Goal: Task Accomplishment & Management: Use online tool/utility

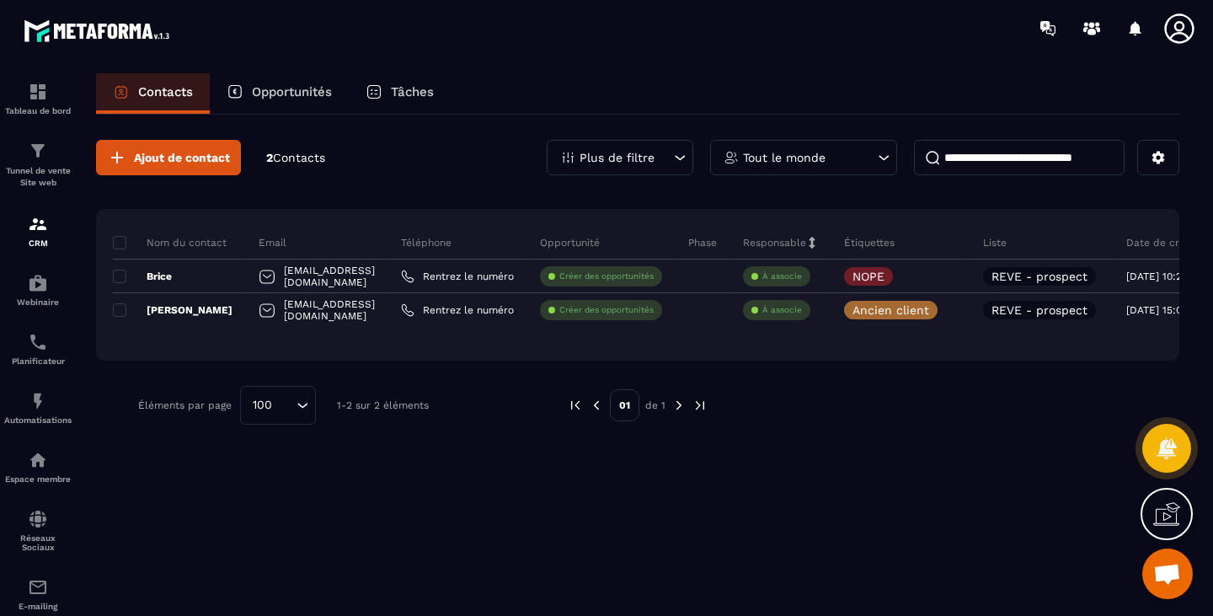
click at [69, 168] on p "Tunnel de vente Site web" at bounding box center [37, 177] width 67 height 24
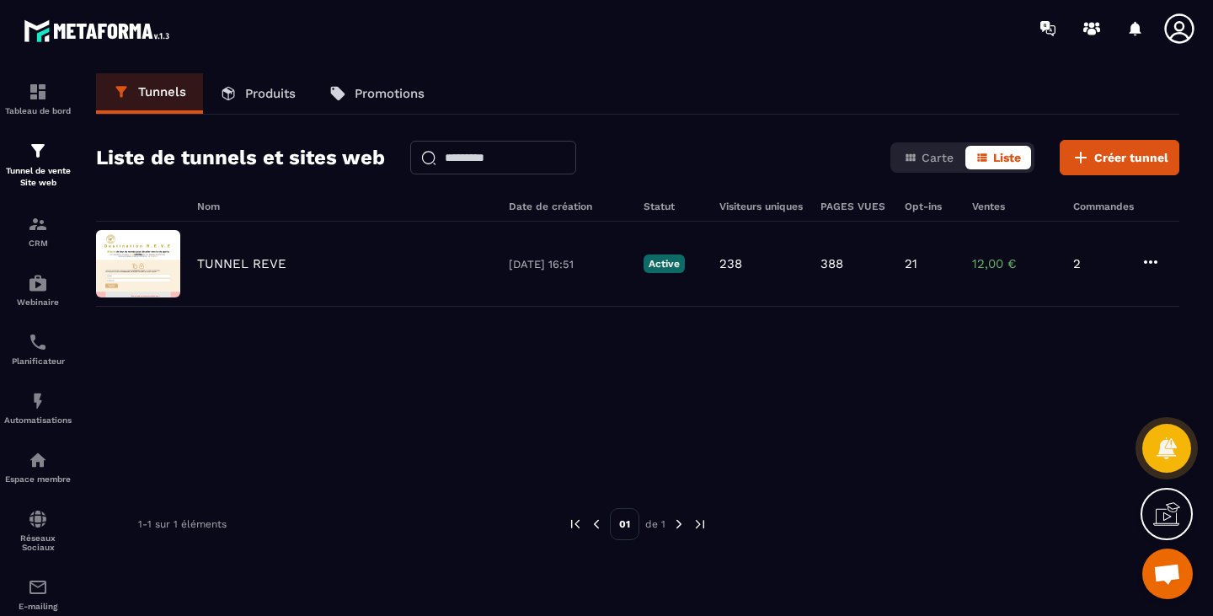
click at [264, 265] on p "TUNNEL REVE" at bounding box center [241, 263] width 89 height 15
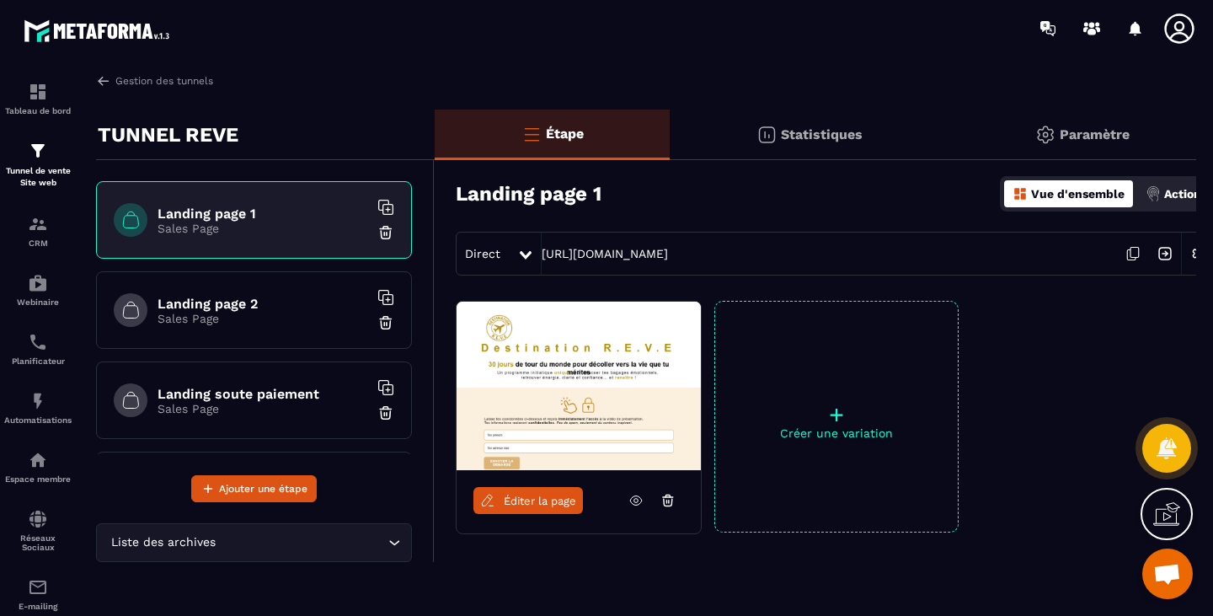
click at [232, 304] on h6 "Landing page 2" at bounding box center [263, 304] width 211 height 16
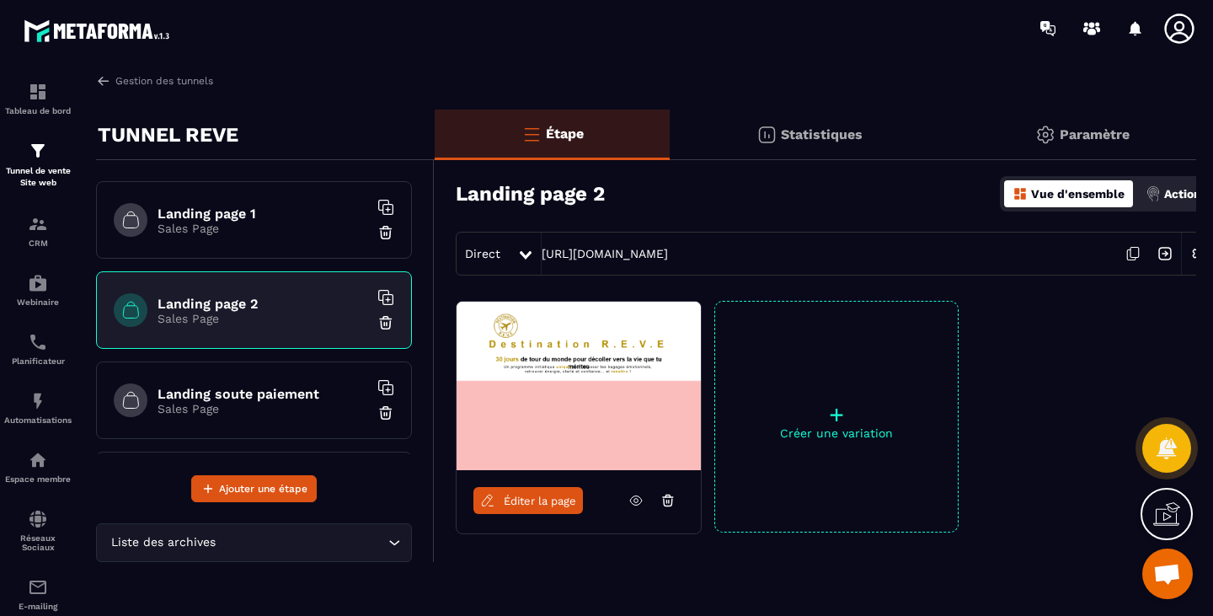
click at [1133, 254] on icon at bounding box center [1133, 254] width 32 height 32
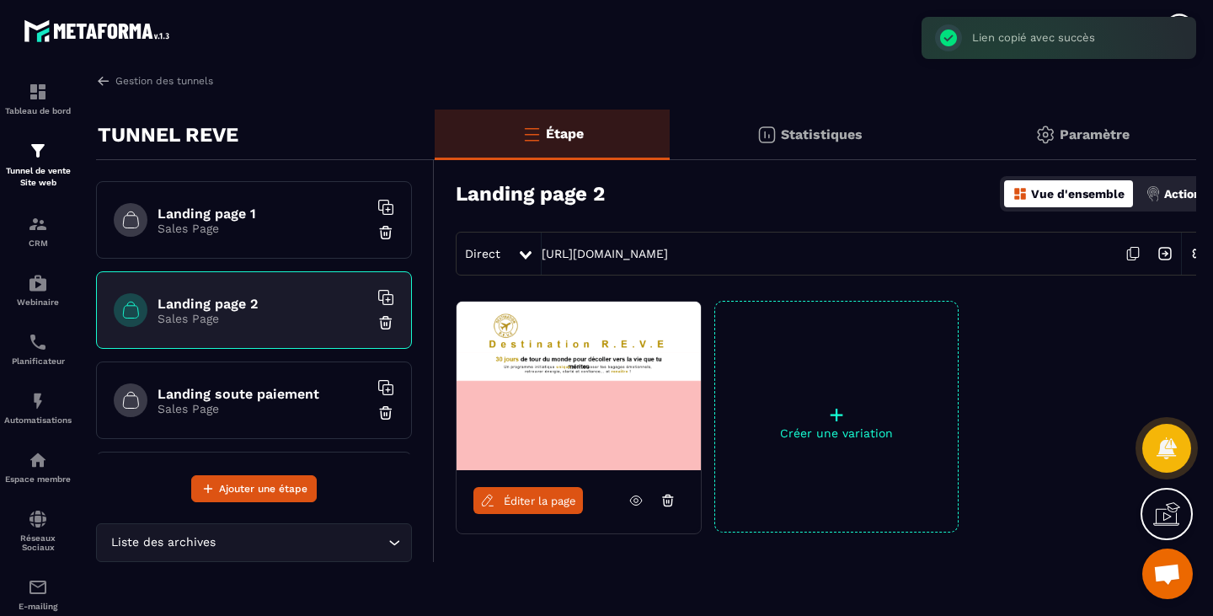
click at [238, 208] on h6 "Landing page 1" at bounding box center [263, 214] width 211 height 16
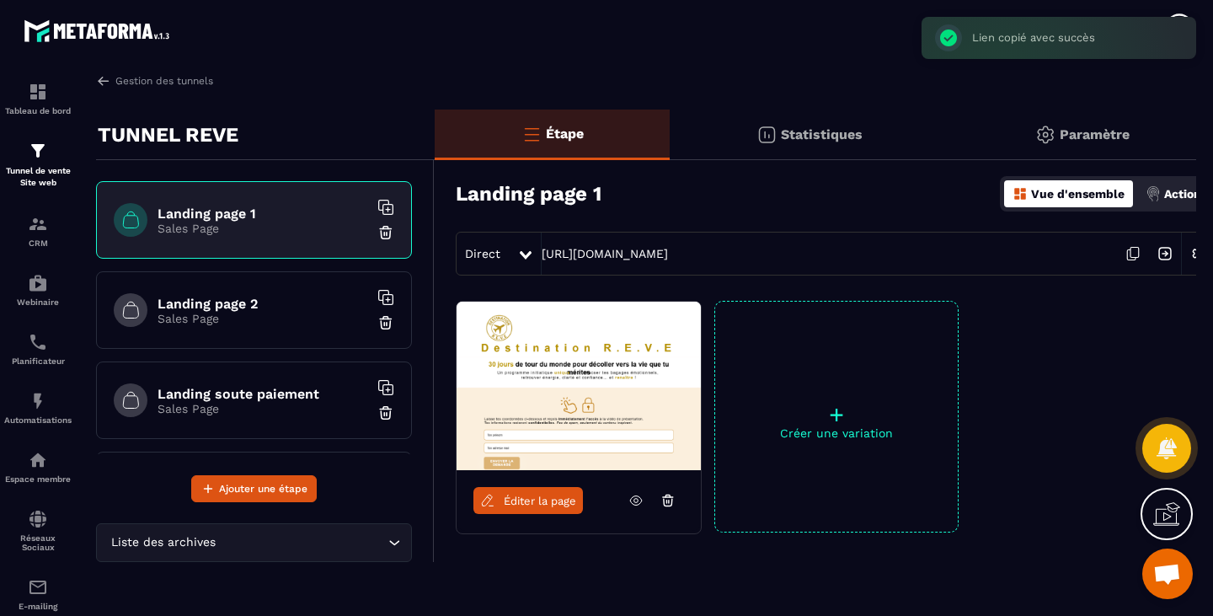
click at [535, 499] on span "Éditer la page" at bounding box center [540, 500] width 72 height 13
